Goal: Task Accomplishment & Management: Use online tool/utility

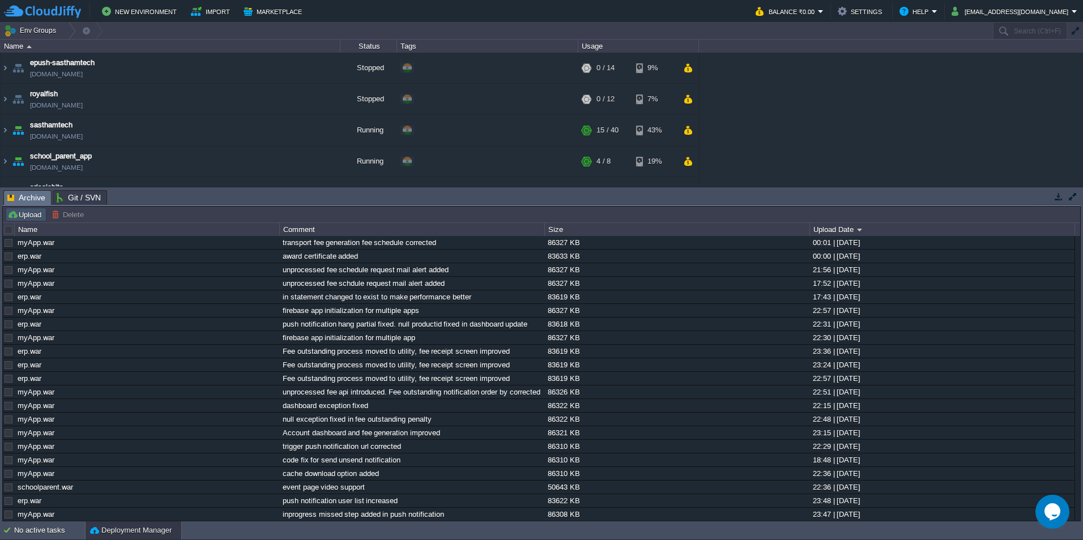
drag, startPoint x: 0, startPoint y: 0, endPoint x: 23, endPoint y: 213, distance: 214.1
click at [23, 213] on button "Upload" at bounding box center [25, 214] width 37 height 10
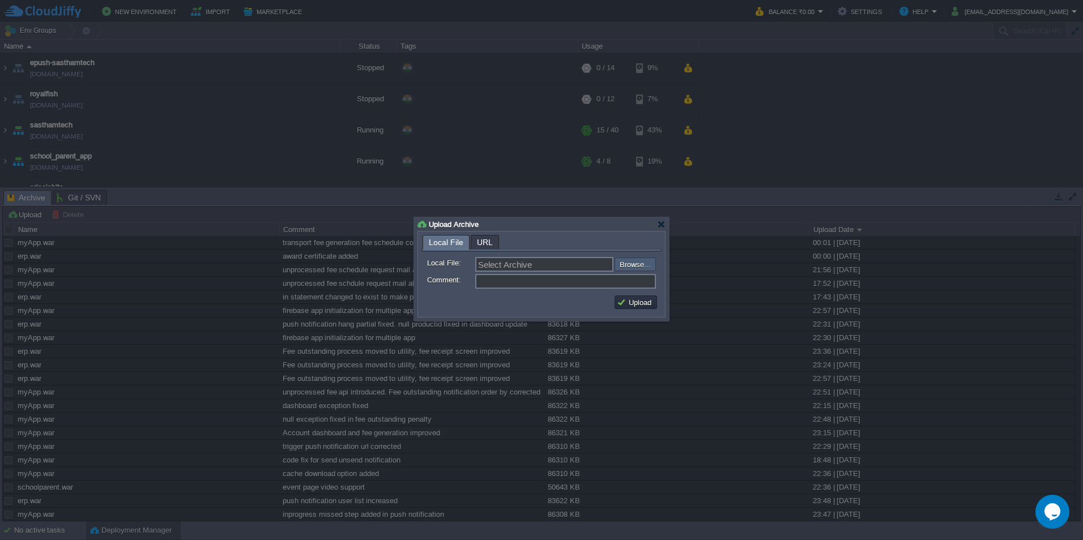
click at [627, 266] on input "file" at bounding box center [583, 265] width 143 height 14
type input "C:\fakepath\schoolparent.war"
type input "schoolparent.war"
click at [505, 277] on input "Comment:" at bounding box center [565, 281] width 181 height 15
type input "UI and notification updated"
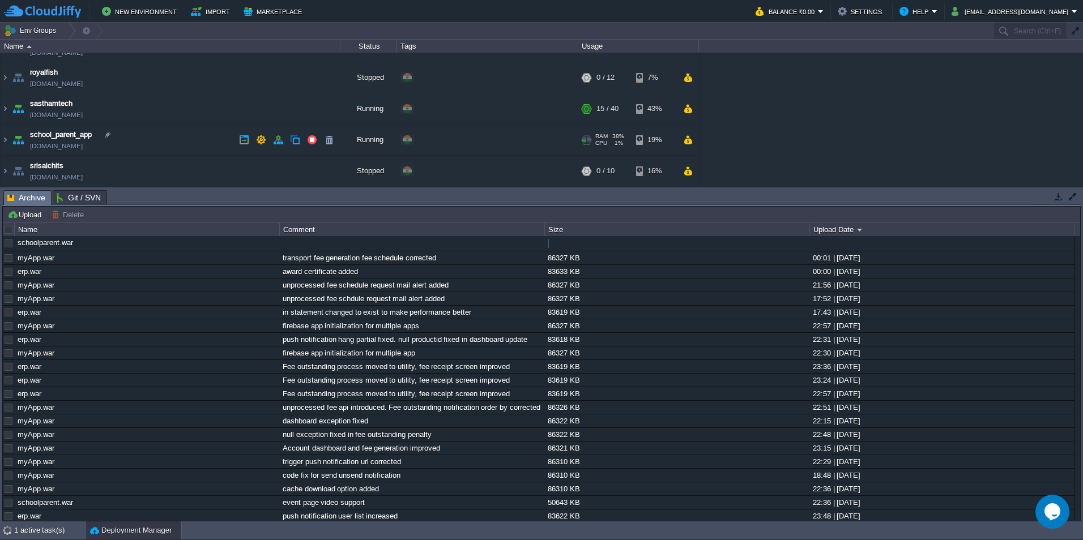
scroll to position [22, 0]
click at [4, 138] on img at bounding box center [5, 139] width 9 height 31
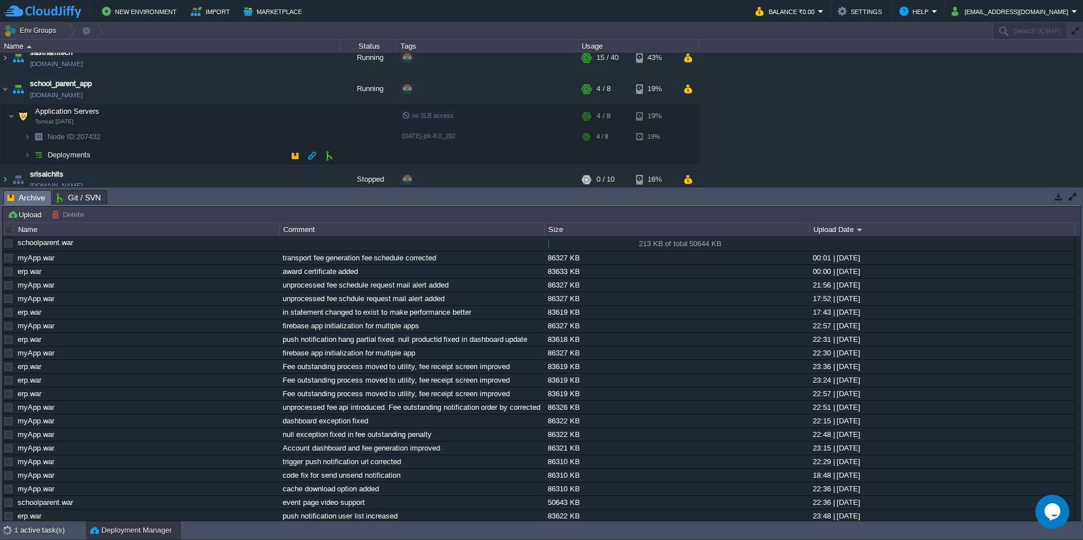
scroll to position [82, 0]
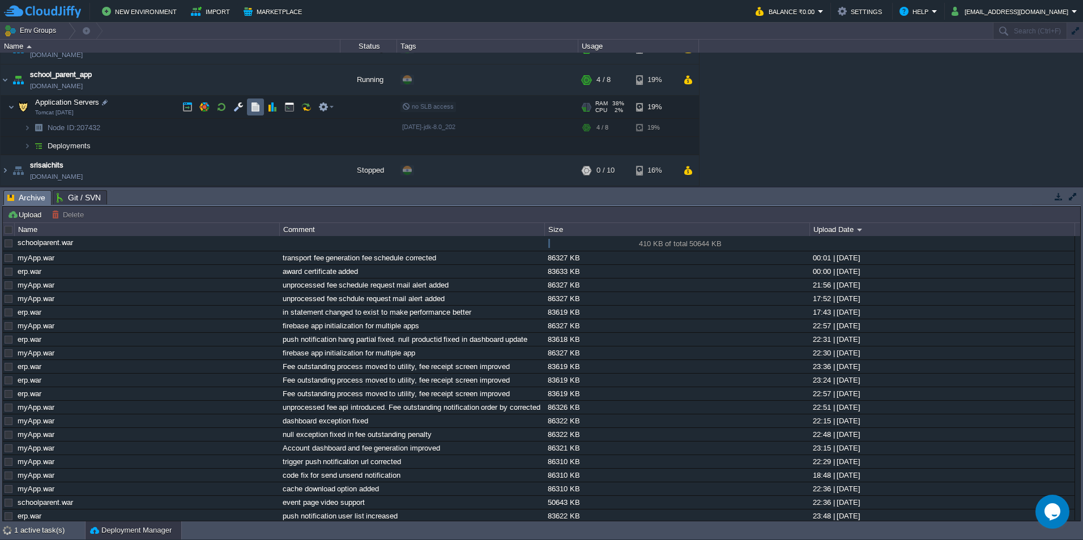
click at [255, 108] on button "button" at bounding box center [255, 107] width 10 height 10
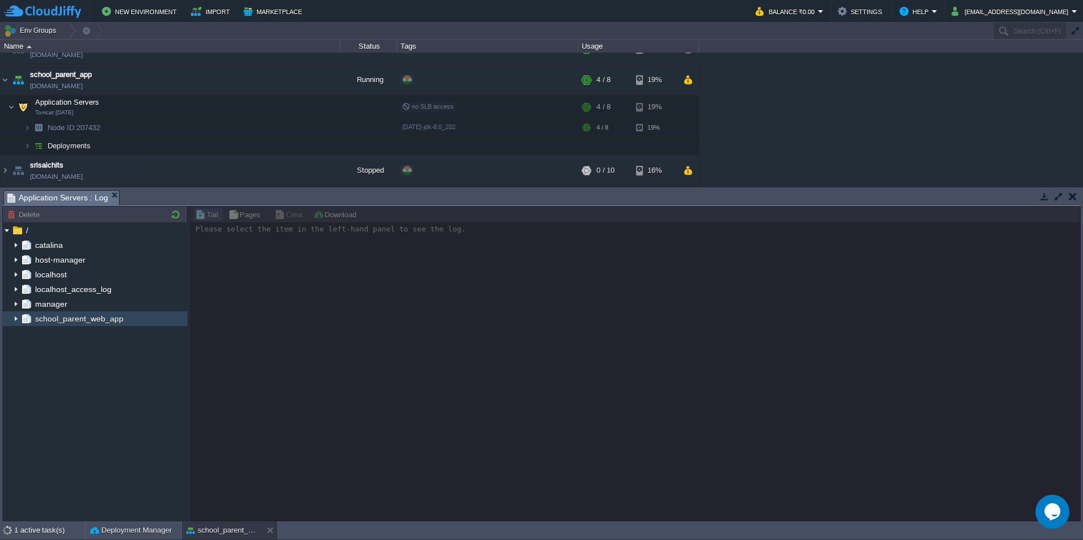
click at [14, 319] on img at bounding box center [15, 318] width 9 height 15
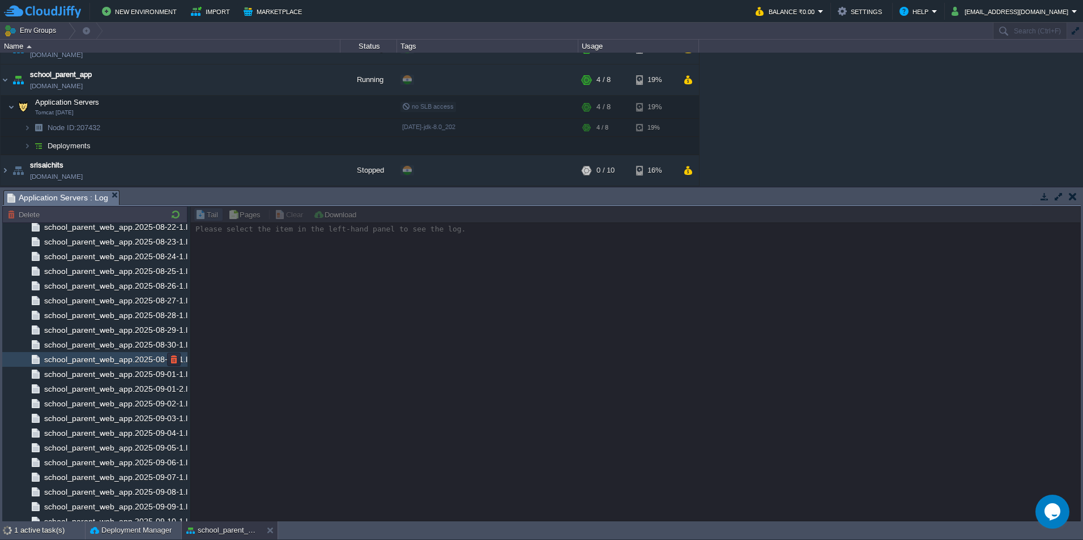
scroll to position [7287, 0]
click at [104, 513] on span "school_parent_web_app.log" at bounding box center [94, 513] width 105 height 10
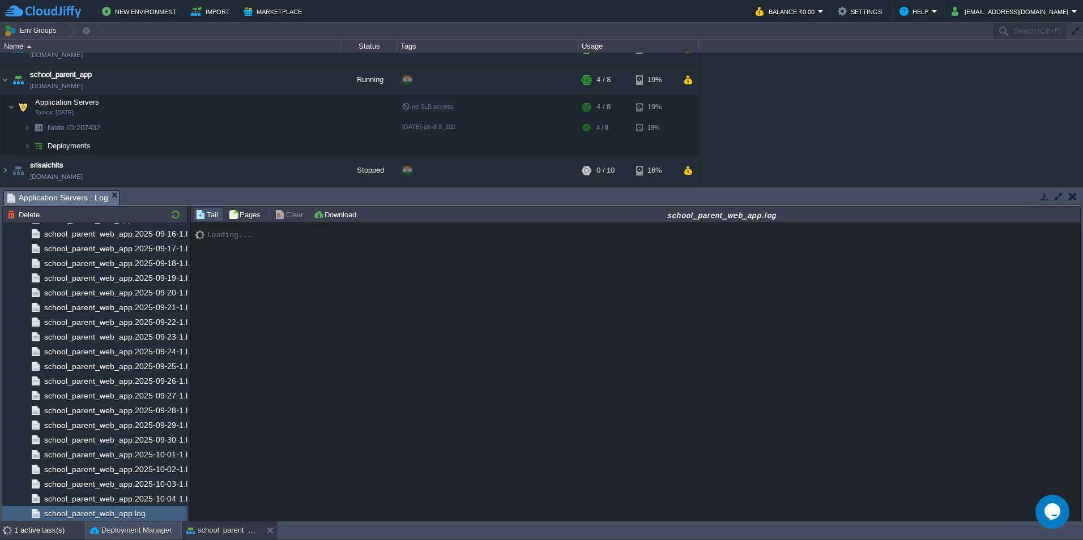
click at [37, 528] on div "1 active task(s)" at bounding box center [49, 530] width 71 height 18
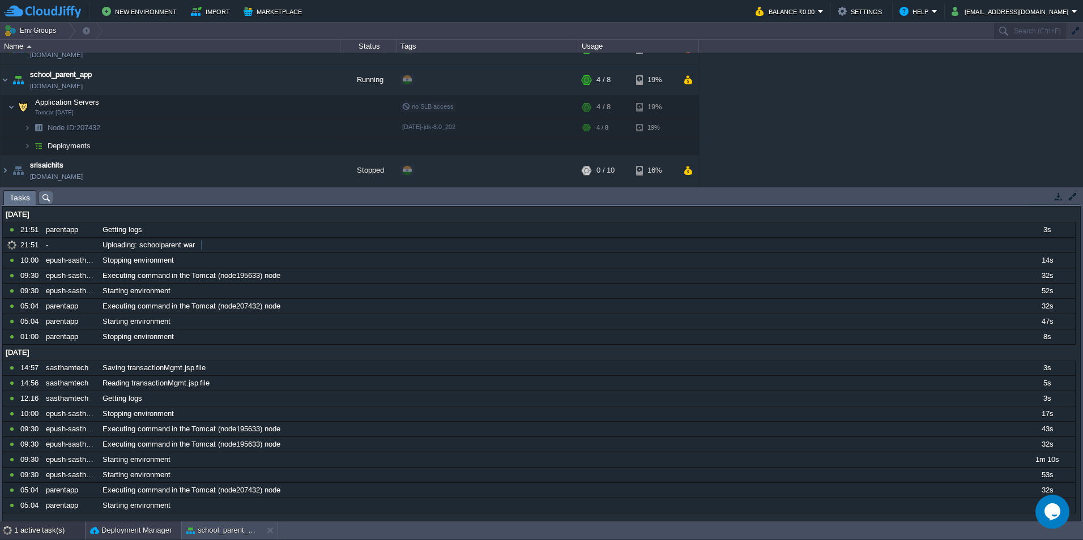
click at [131, 531] on button "Deployment Manager" at bounding box center [131, 530] width 82 height 11
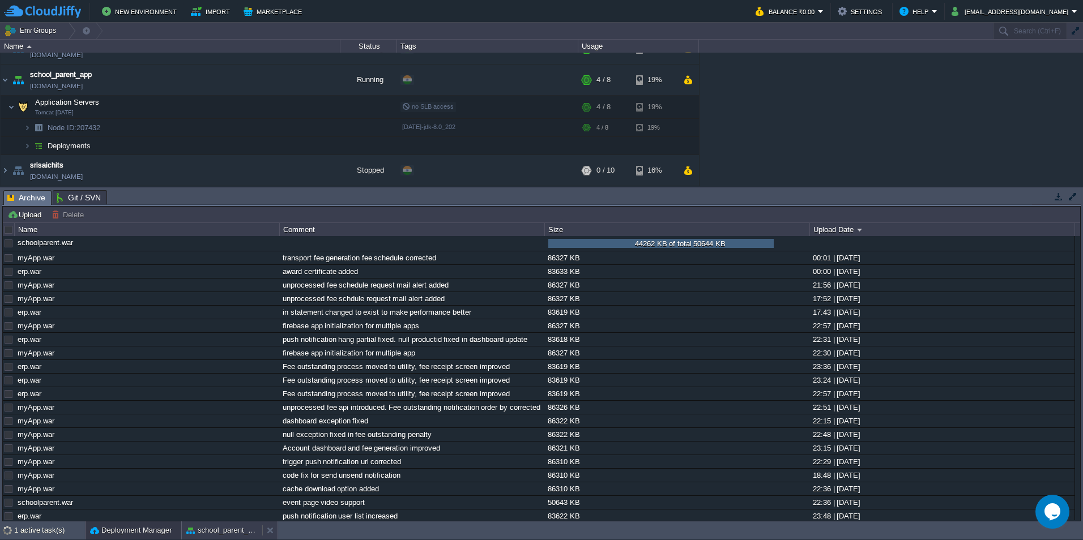
click at [209, 529] on button "school_parent_app" at bounding box center [221, 530] width 71 height 11
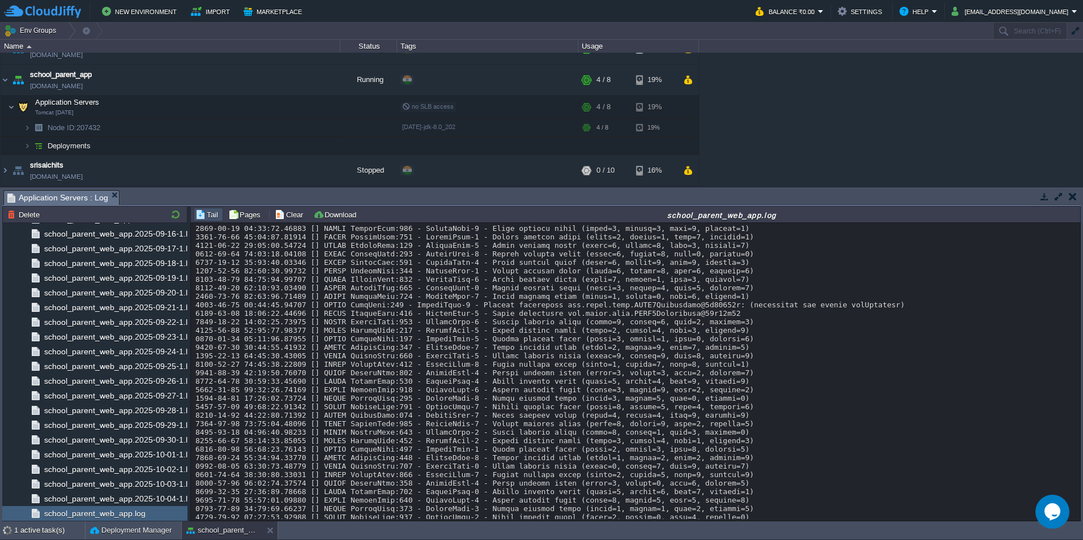
scroll to position [11084, 0]
click at [110, 534] on button "Deployment Manager" at bounding box center [131, 530] width 82 height 11
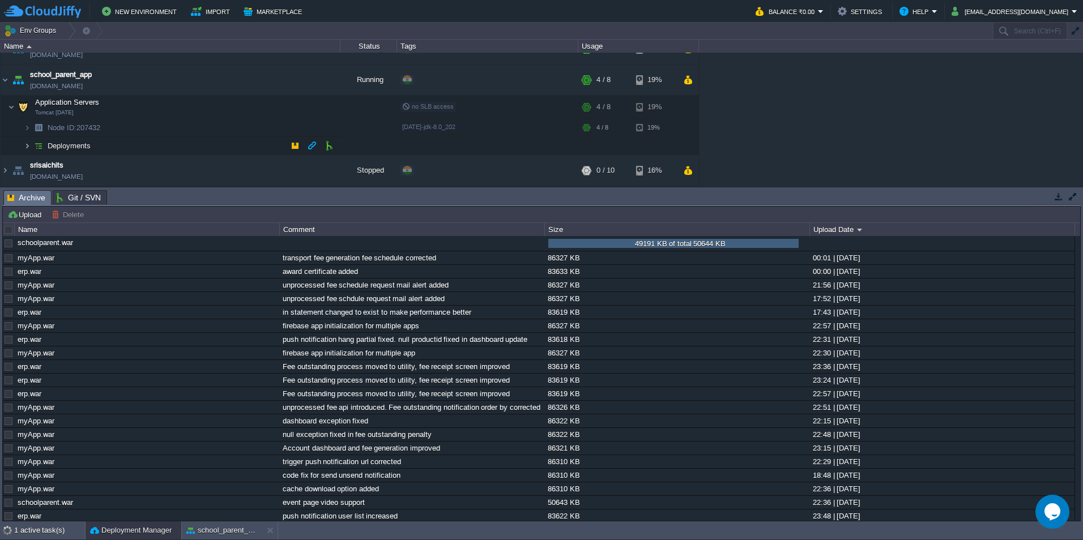
click at [27, 145] on img at bounding box center [27, 146] width 7 height 18
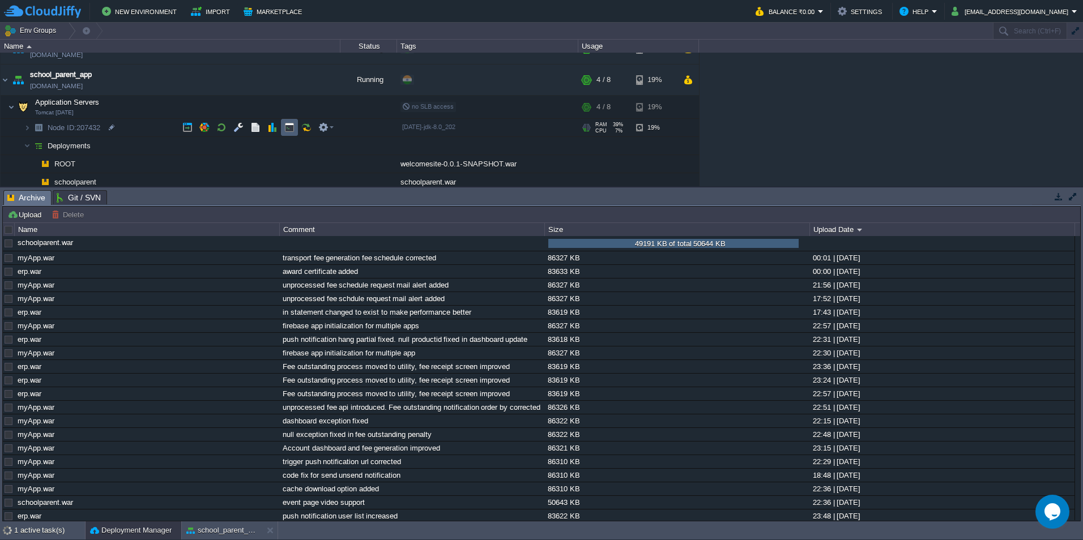
scroll to position [118, 0]
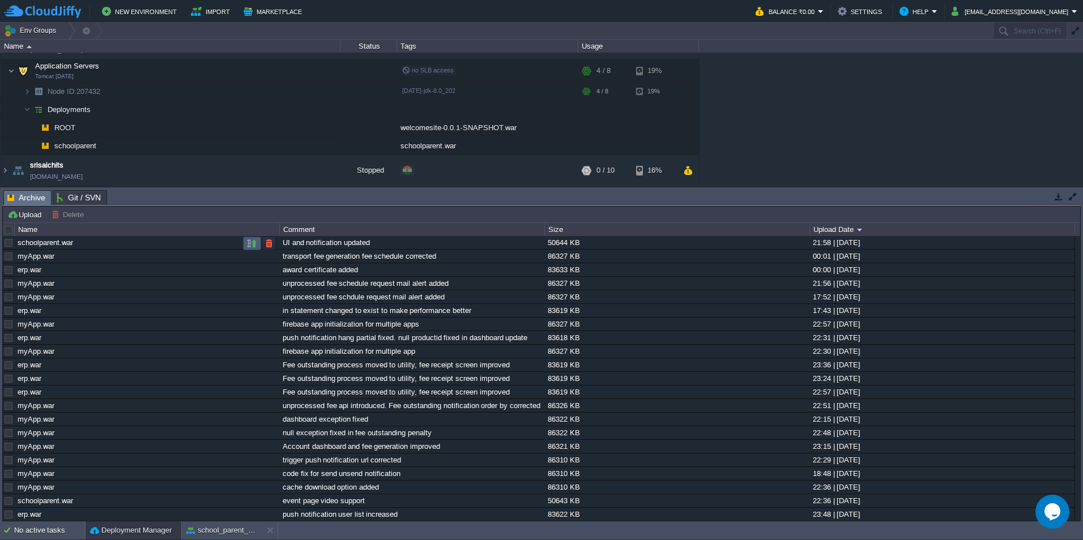
click at [246, 246] on td at bounding box center [252, 244] width 18 height 14
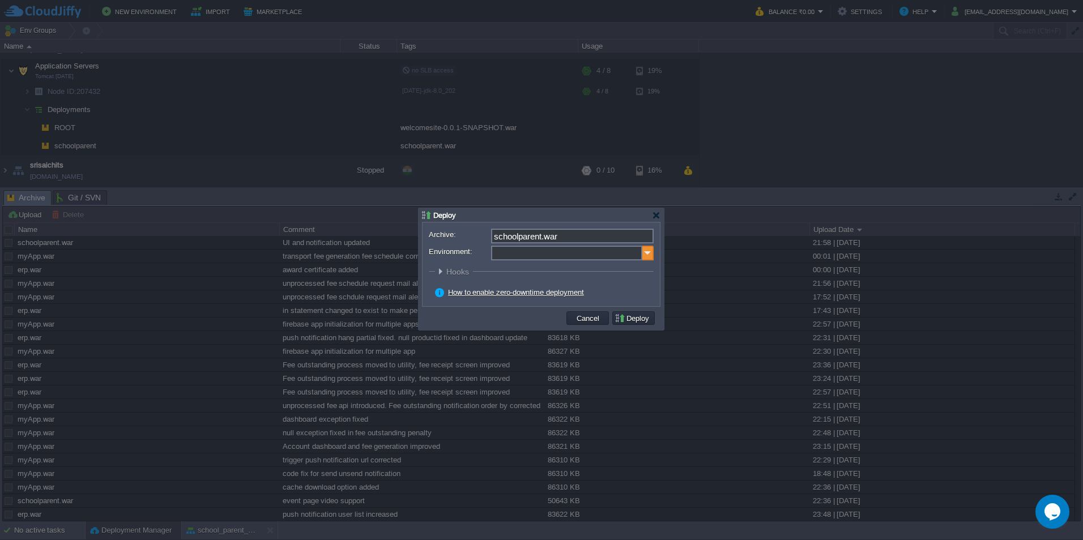
click at [652, 256] on img at bounding box center [647, 253] width 11 height 15
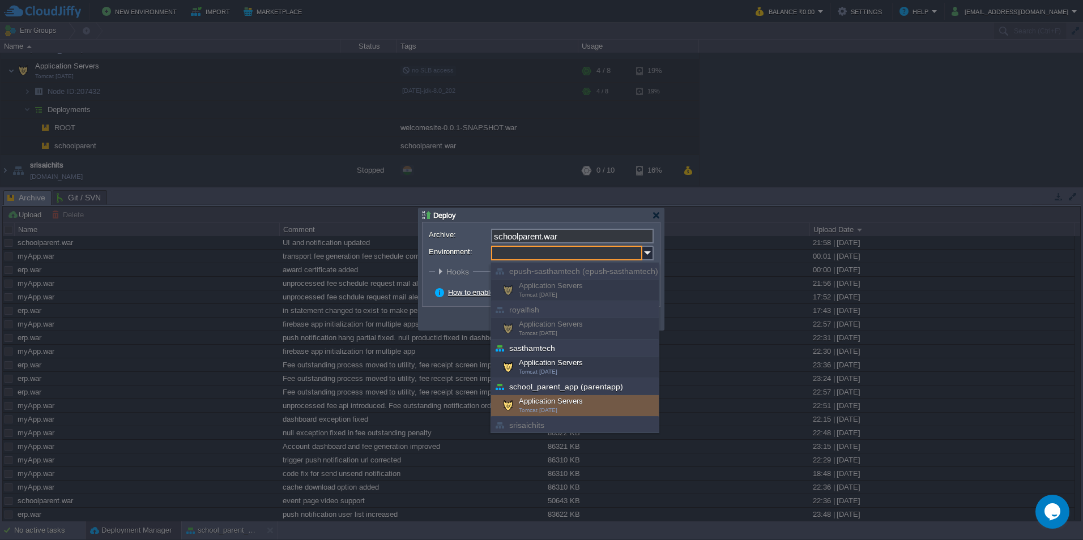
click at [576, 402] on div "Application Servers Tomcat [DATE]" at bounding box center [575, 406] width 168 height 22
type input "Application Servers (school_parent_app (parentapp))"
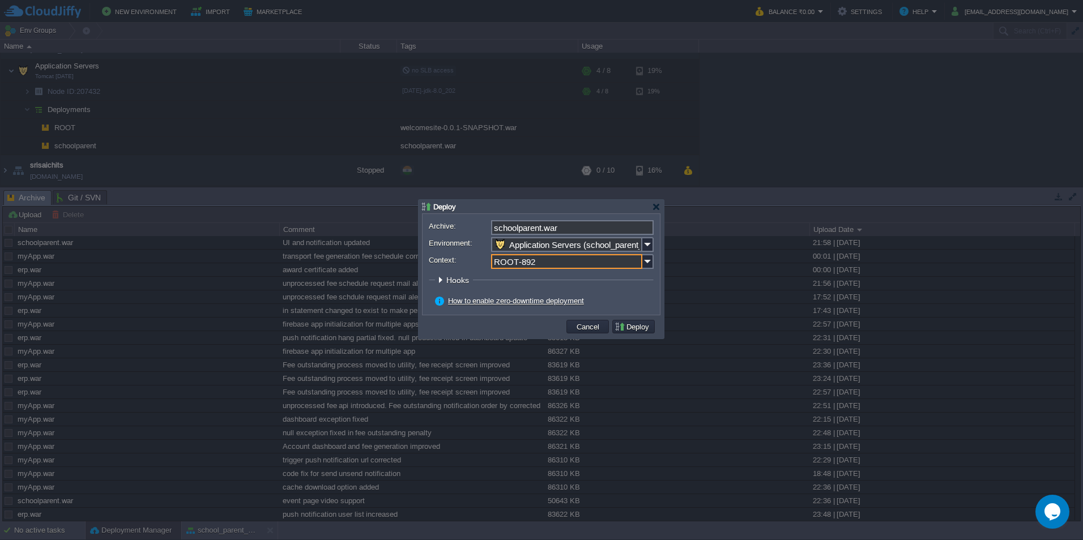
drag, startPoint x: 550, startPoint y: 261, endPoint x: 457, endPoint y: 256, distance: 93.0
click at [457, 256] on div "Context: ROOT-892" at bounding box center [541, 261] width 225 height 15
type input "schoolparent"
click at [630, 327] on button "Deploy" at bounding box center [633, 327] width 38 height 10
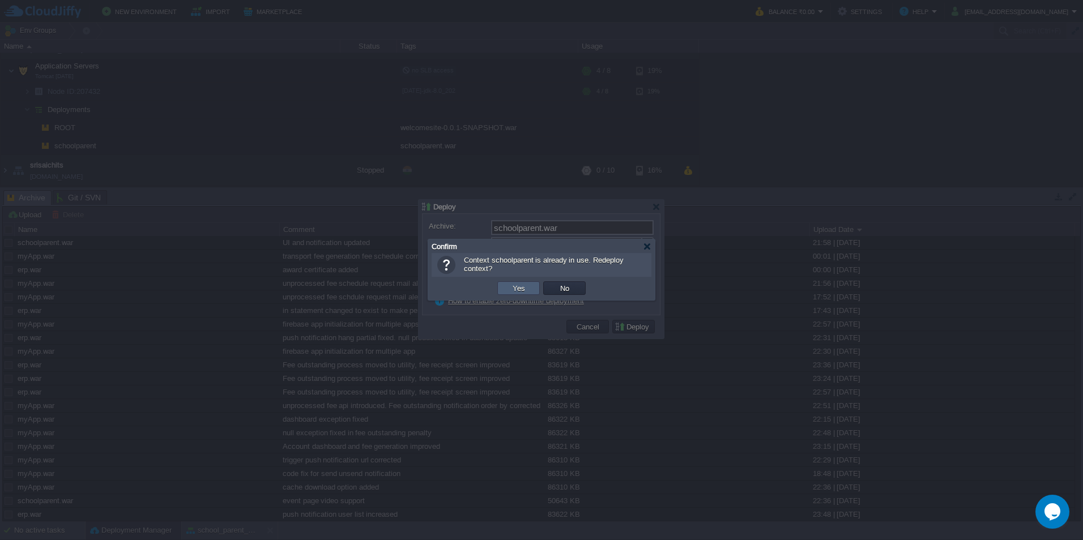
click at [535, 290] on td "Yes" at bounding box center [518, 288] width 42 height 14
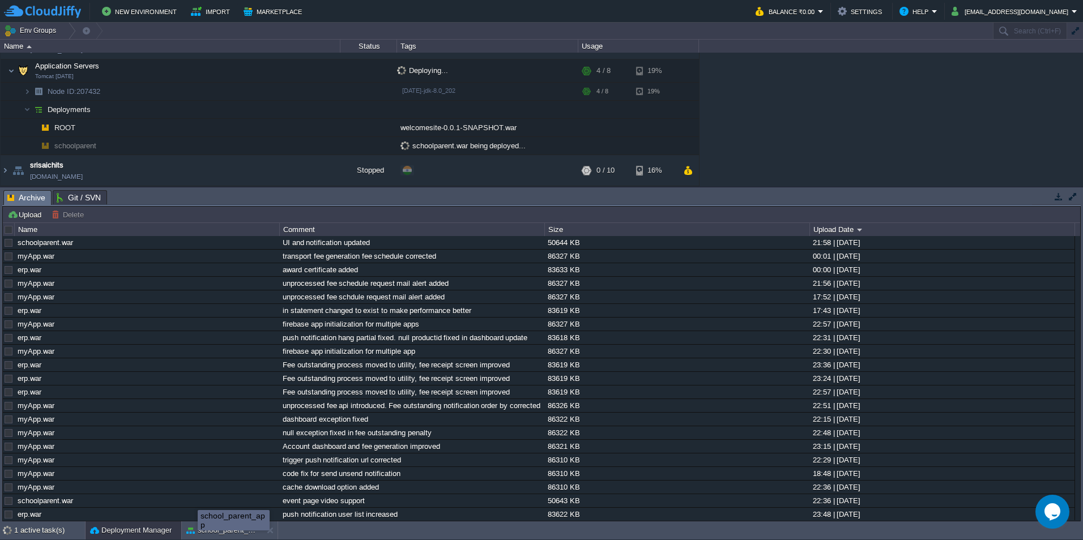
click at [198, 521] on div "school_parent_app" at bounding box center [234, 520] width 72 height 20
click at [198, 530] on button "school_parent_app" at bounding box center [221, 530] width 71 height 11
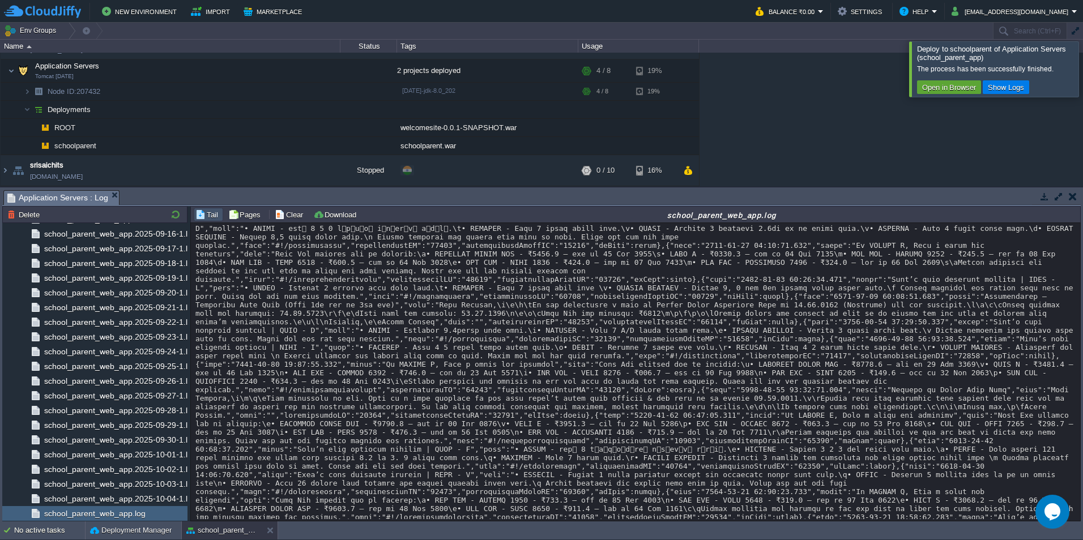
scroll to position [16104, 0]
